Goal: Transaction & Acquisition: Purchase product/service

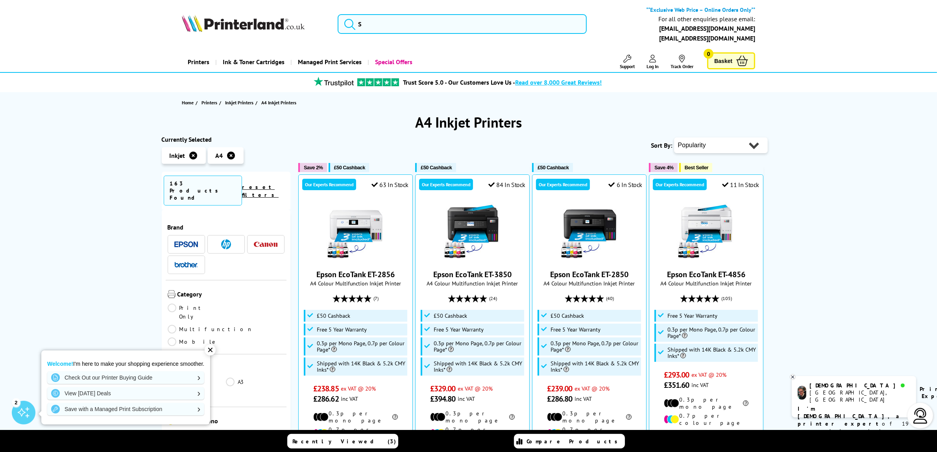
click at [709, 146] on select "Popularity Rating Price - Low to High Price - High to Low Running Costs - Low t…" at bounding box center [721, 145] width 94 height 16
select select "Price Ascending"
click at [674, 137] on select "Popularity Rating Price - Low to High Price - High to Low Running Costs - Low t…" at bounding box center [721, 145] width 94 height 16
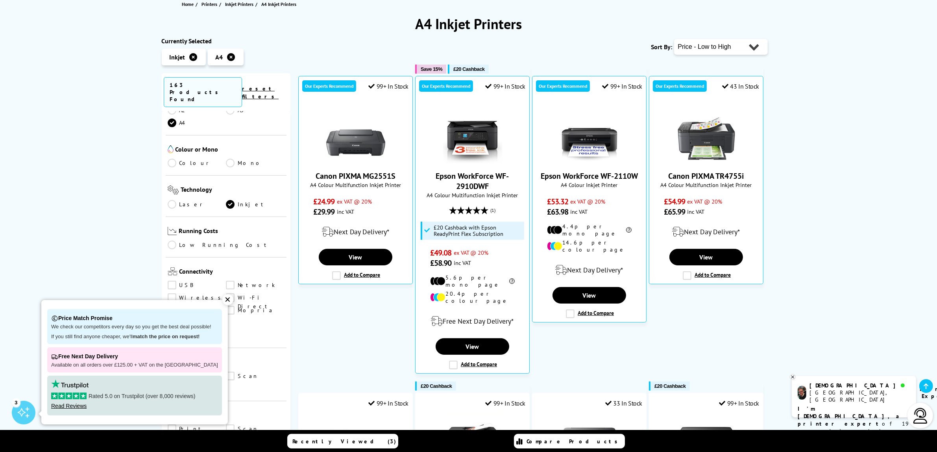
scroll to position [197, 0]
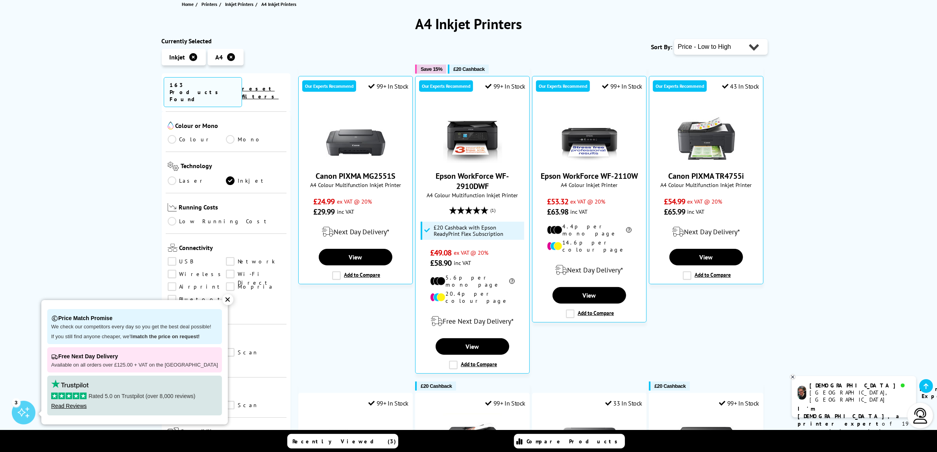
click at [176, 217] on link "Low Running Cost" at bounding box center [226, 221] width 117 height 9
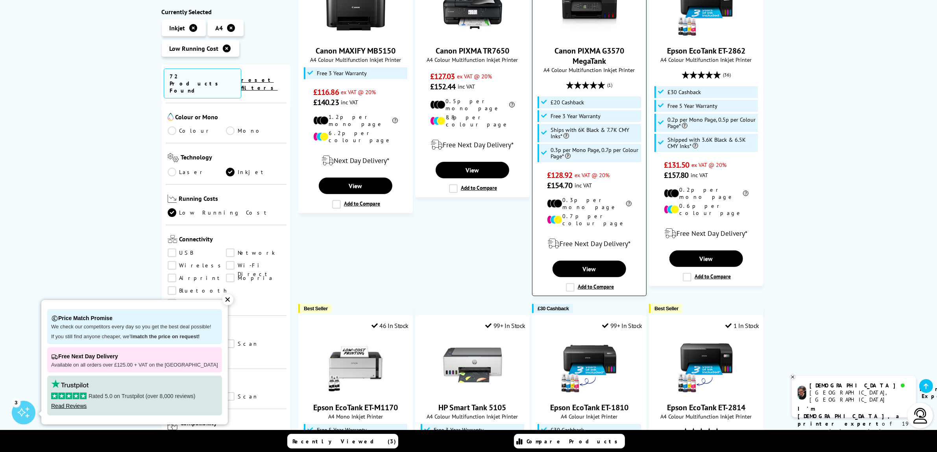
scroll to position [197, 0]
